Goal: Task Accomplishment & Management: Use online tool/utility

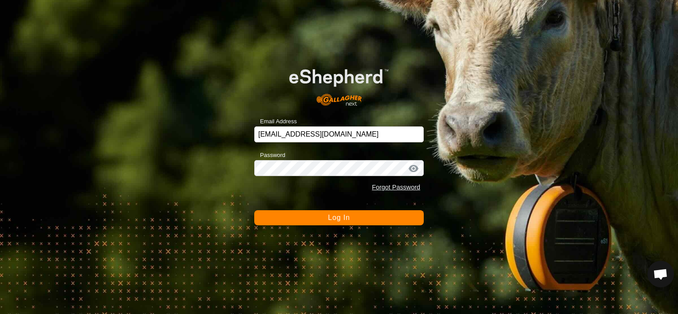
scroll to position [5682, 0]
click at [339, 217] on span "Log In" at bounding box center [339, 218] width 22 height 8
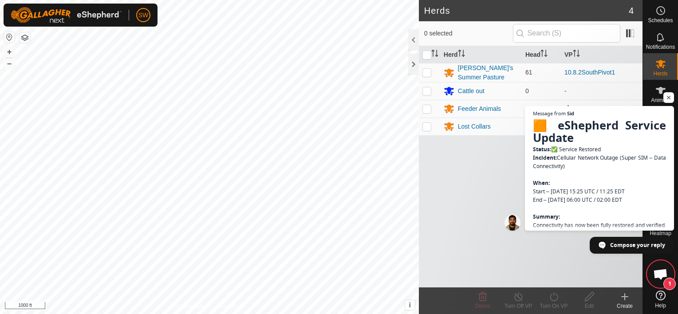
scroll to position [5956, 0]
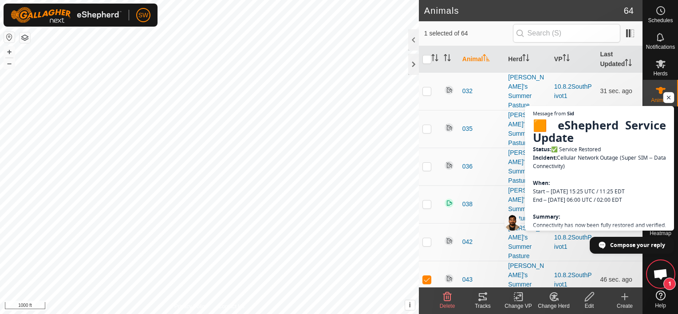
click at [670, 96] on span "Open chat" at bounding box center [669, 97] width 11 height 11
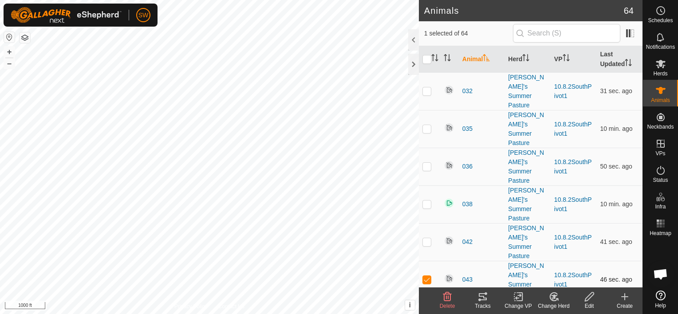
click at [428, 276] on p-checkbox at bounding box center [427, 279] width 9 height 7
checkbox input "false"
click at [11, 52] on button "+" at bounding box center [9, 52] width 11 height 11
